Goal: Navigation & Orientation: Find specific page/section

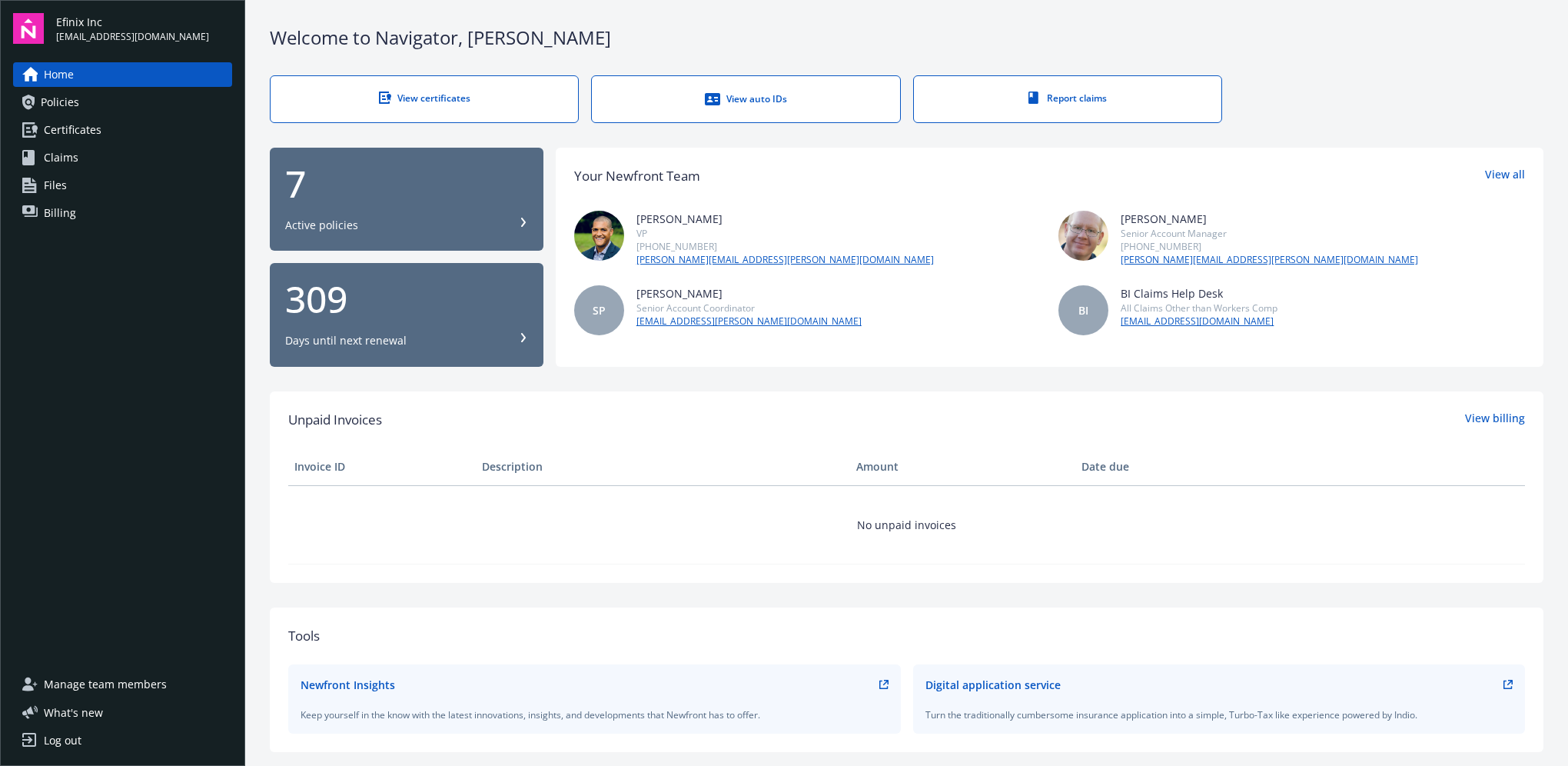
click at [86, 187] on link "Files" at bounding box center [122, 185] width 219 height 24
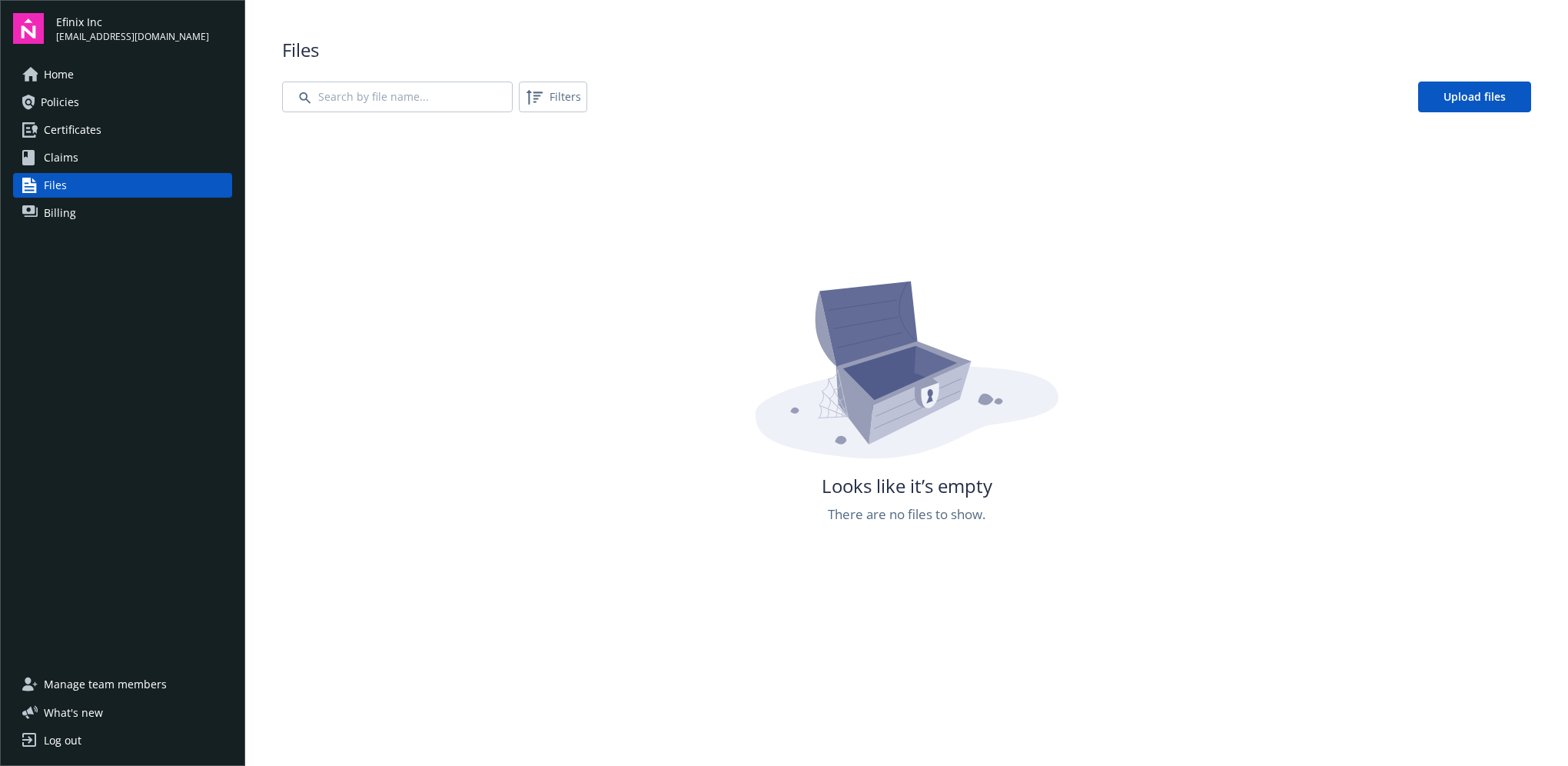
click at [79, 159] on link "Claims" at bounding box center [122, 157] width 219 height 24
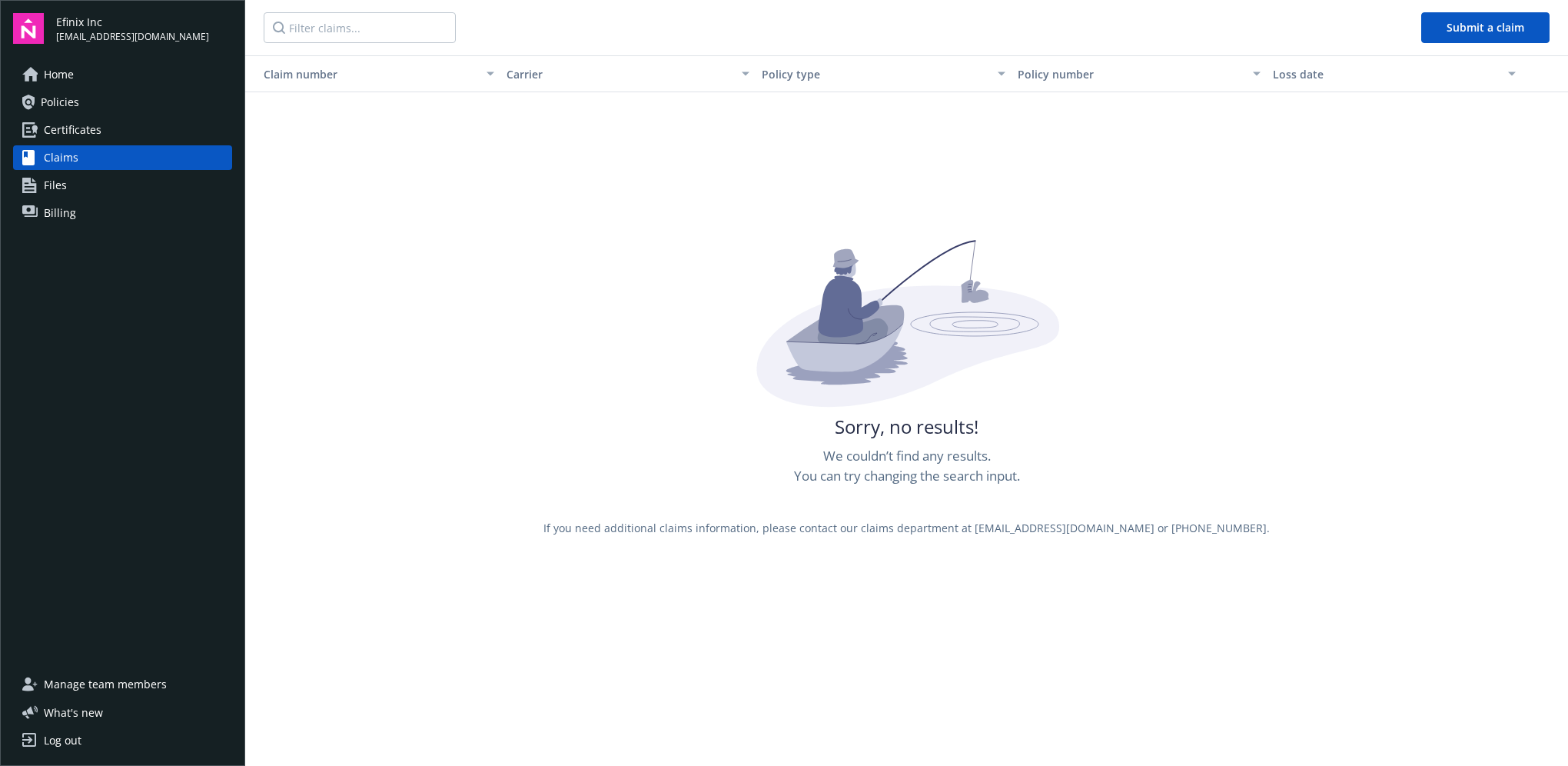
click at [99, 135] on span "Certificates" at bounding box center [73, 130] width 58 height 24
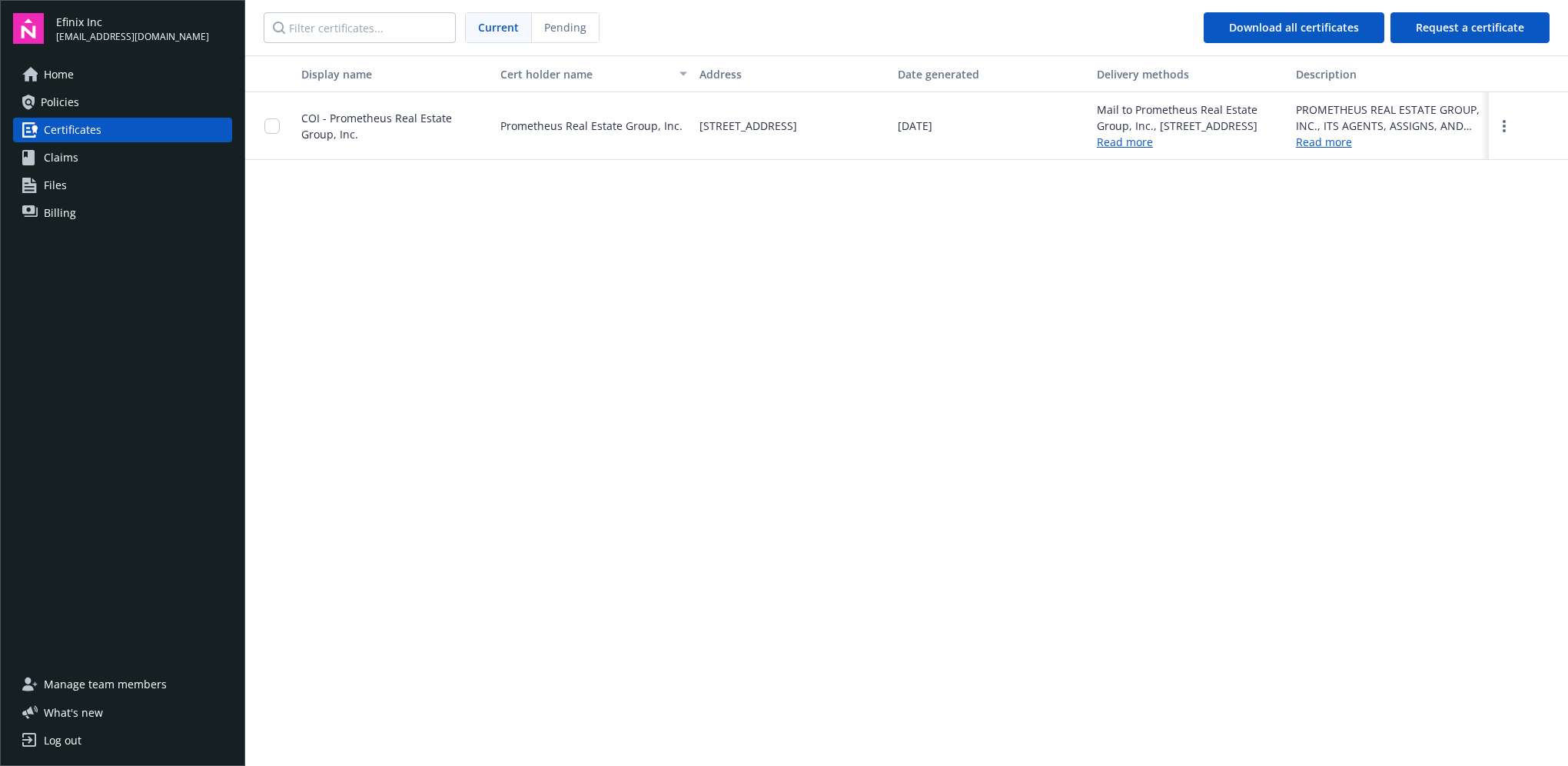
click at [281, 130] on div at bounding box center [276, 126] width 24 height 49
click at [274, 130] on input "checkbox" at bounding box center [272, 126] width 15 height 15
click at [716, 237] on div "Display name Cert holder name Address Date generated Delivery methods Descripti…" at bounding box center [906, 409] width 1323 height 708
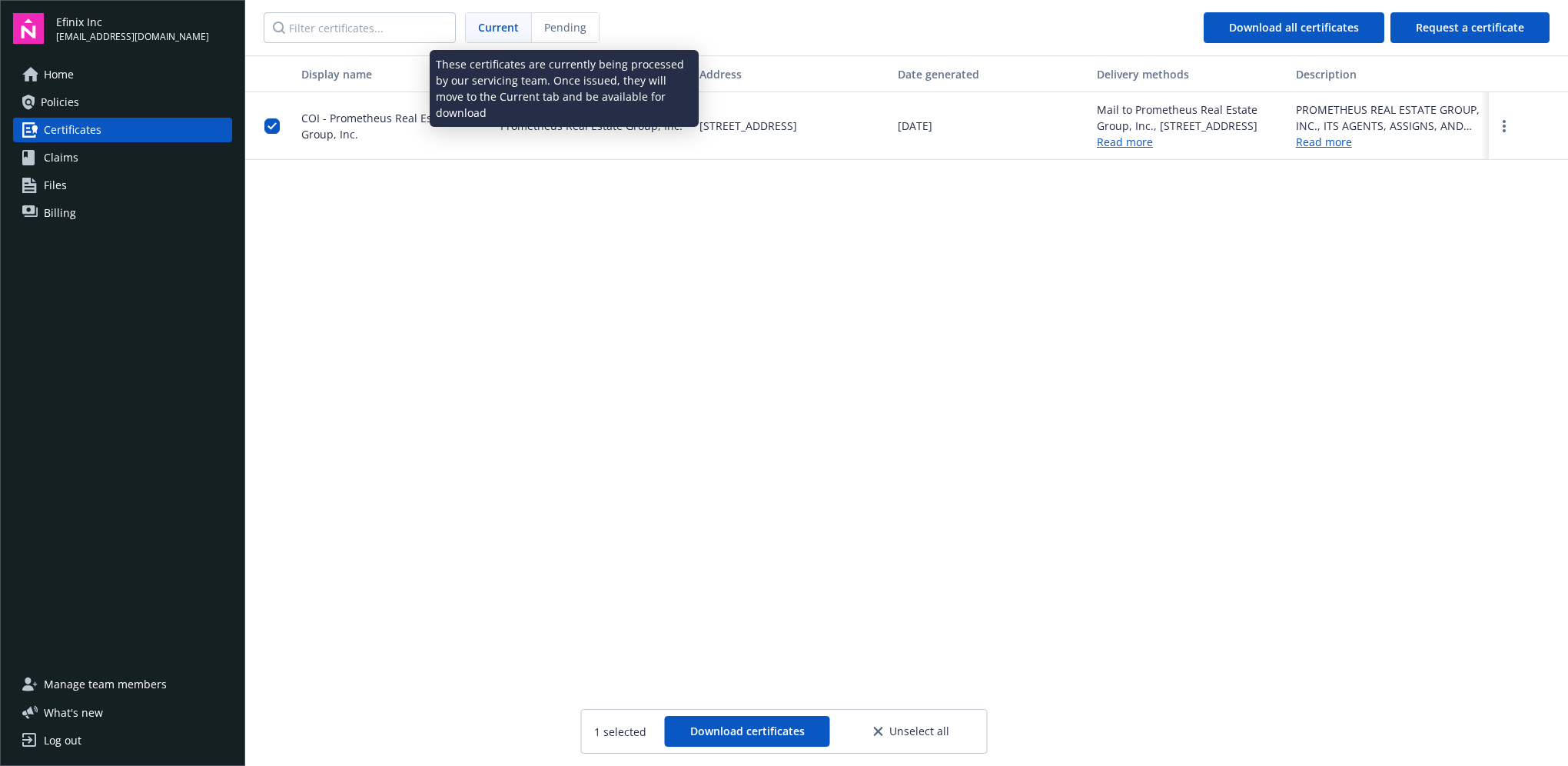
click at [562, 34] on span "Pending" at bounding box center [565, 27] width 42 height 16
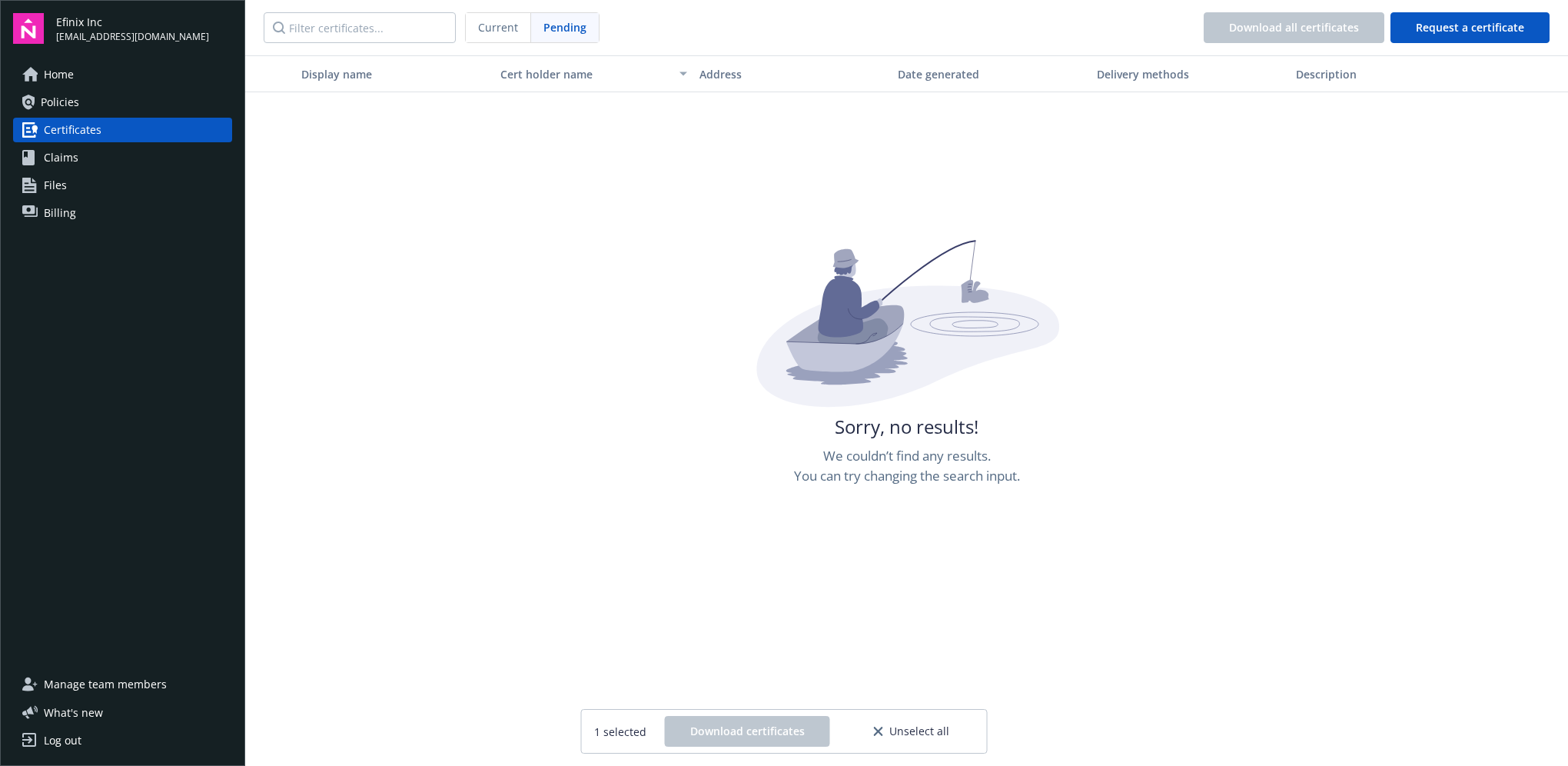
click at [506, 24] on span "Current" at bounding box center [498, 27] width 40 height 16
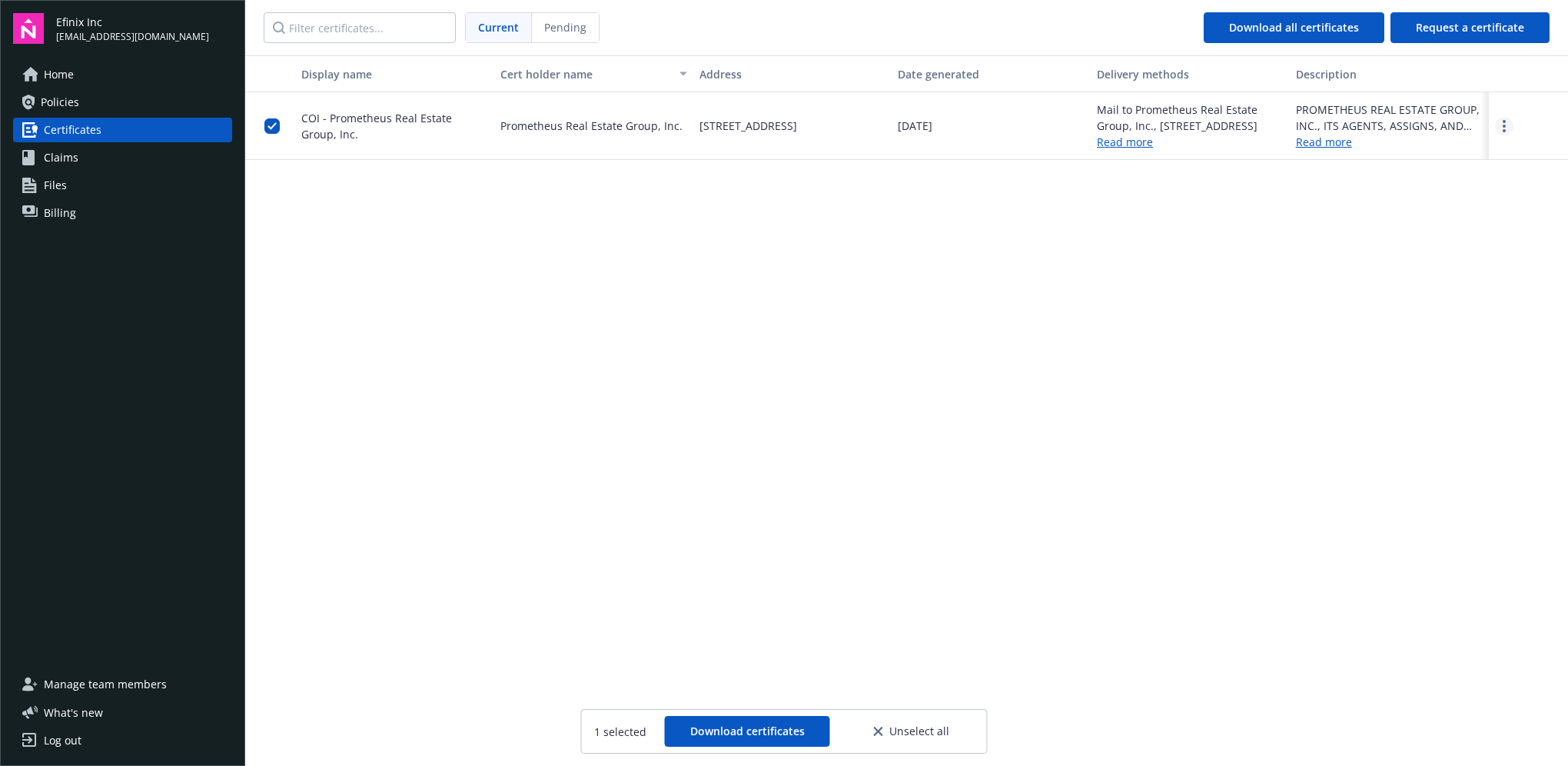
click at [1499, 127] on link "more" at bounding box center [1504, 126] width 18 height 18
drag, startPoint x: 1212, startPoint y: 298, endPoint x: 656, endPoint y: 306, distance: 556.1
click at [1205, 300] on div "Display name Cert holder name Address Date generated Delivery methods Descripti…" at bounding box center [906, 409] width 1323 height 708
click at [55, 169] on div "Home Policies Certificates Claims Files Billing" at bounding box center [122, 143] width 219 height 163
click at [64, 108] on span "Policies" at bounding box center [59, 102] width 39 height 24
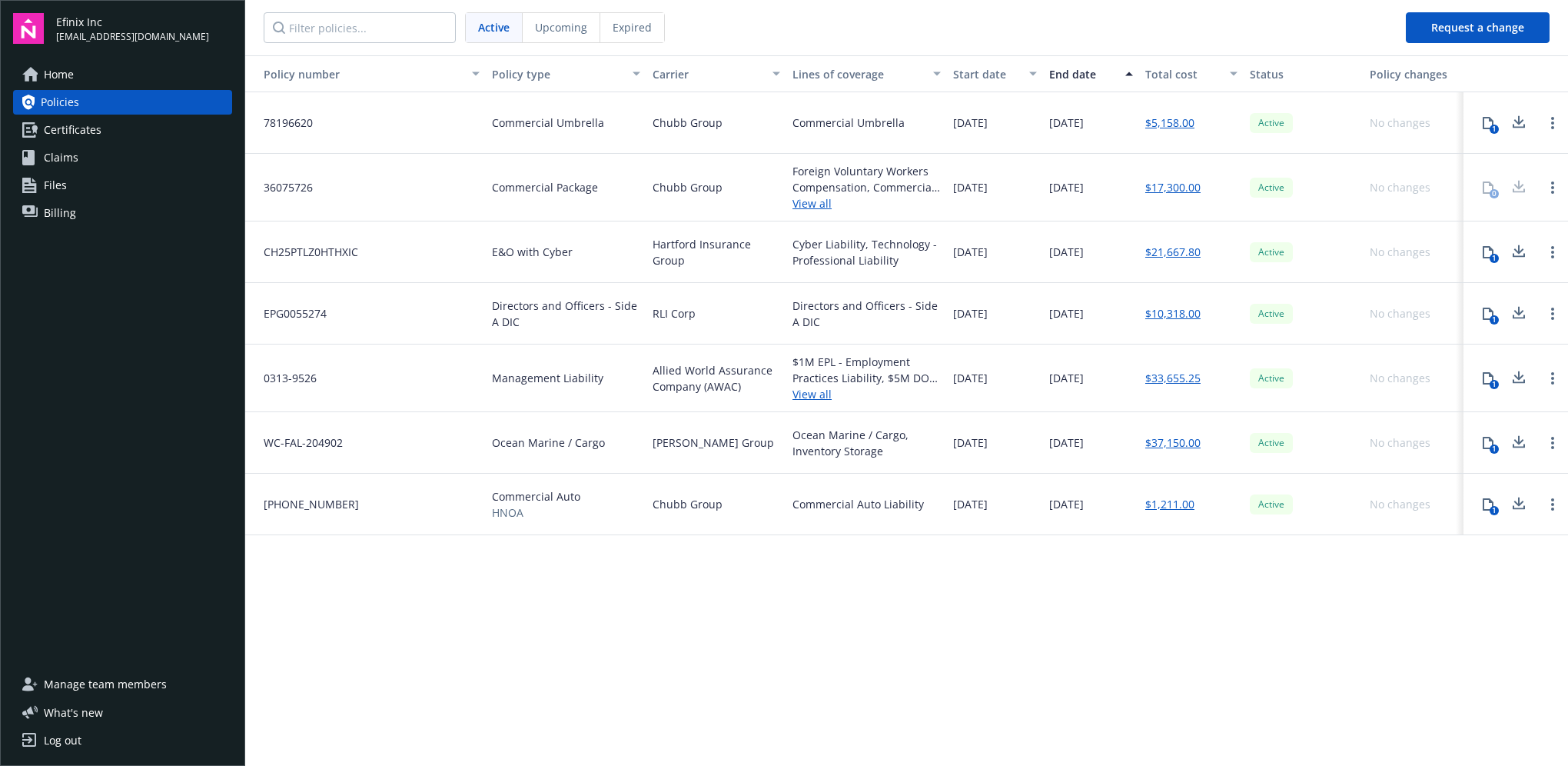
click at [58, 212] on span "Billing" at bounding box center [60, 212] width 32 height 24
